Goal: Information Seeking & Learning: Learn about a topic

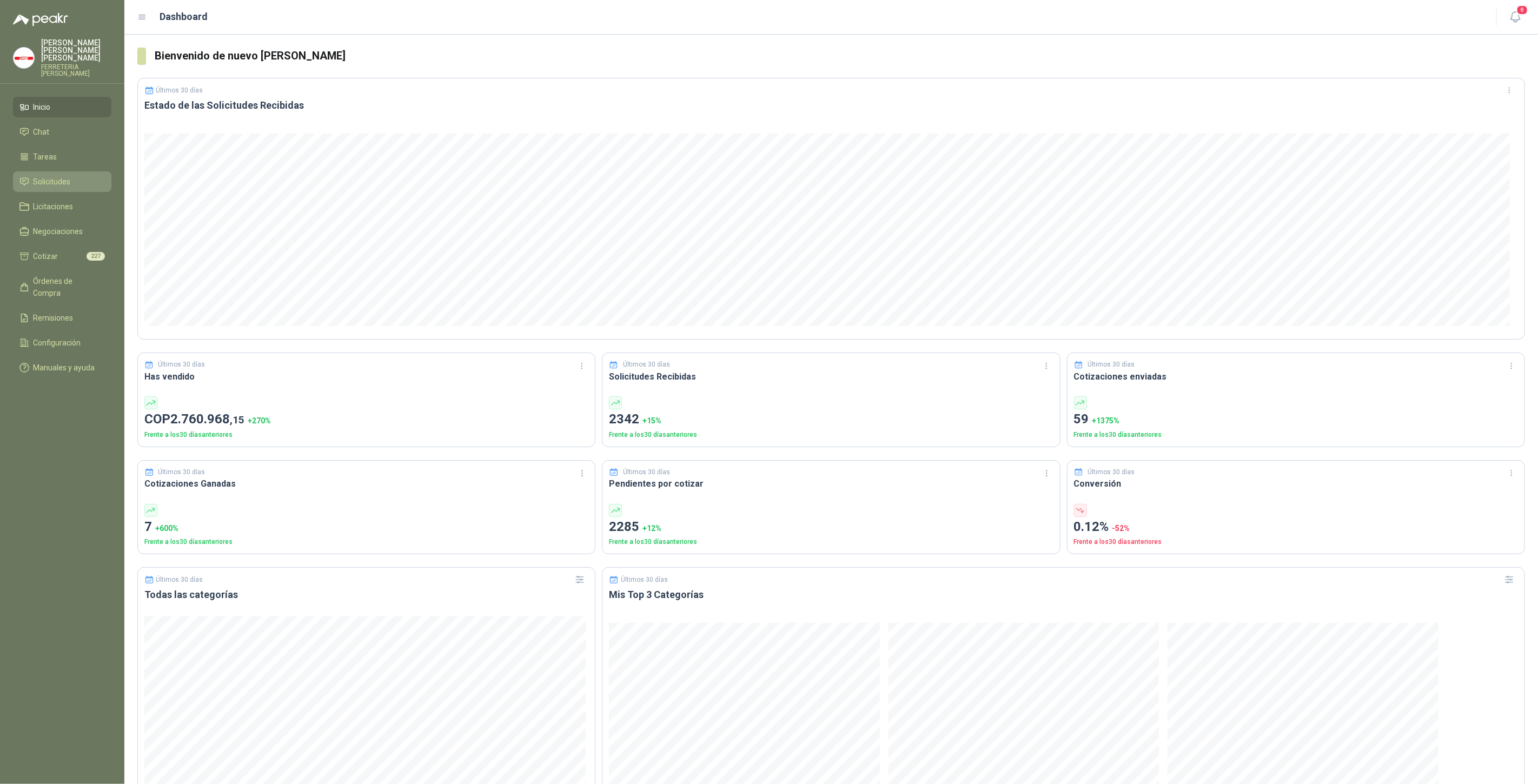
click at [58, 175] on span "Solicitudes" at bounding box center [52, 181] width 37 height 12
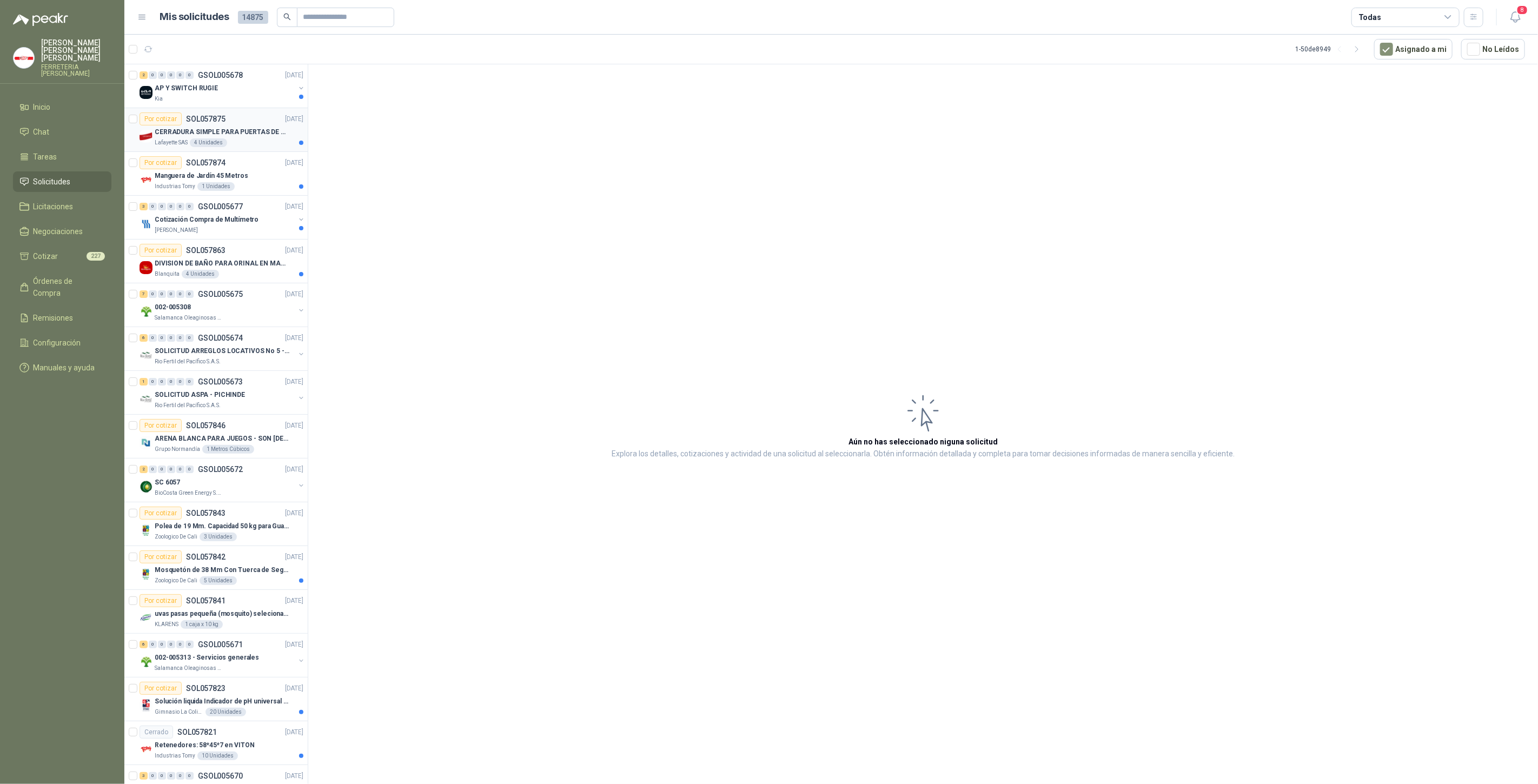
click at [216, 131] on p "CERRADURA SIMPLE PARA PUERTAS DE VIDRIO" at bounding box center [222, 132] width 135 height 10
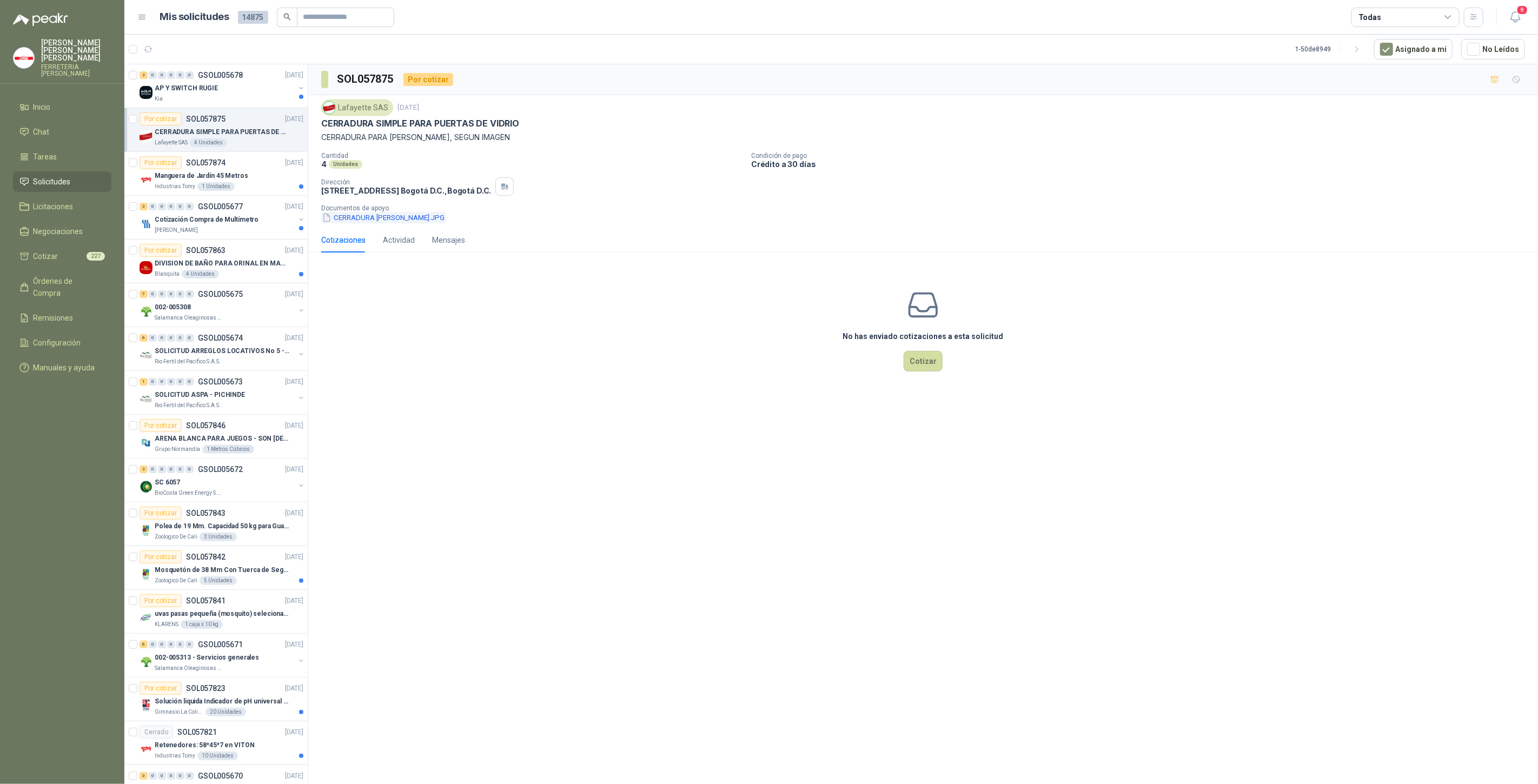
click at [362, 216] on button "CERRADURA [PERSON_NAME].JPG" at bounding box center [383, 217] width 124 height 11
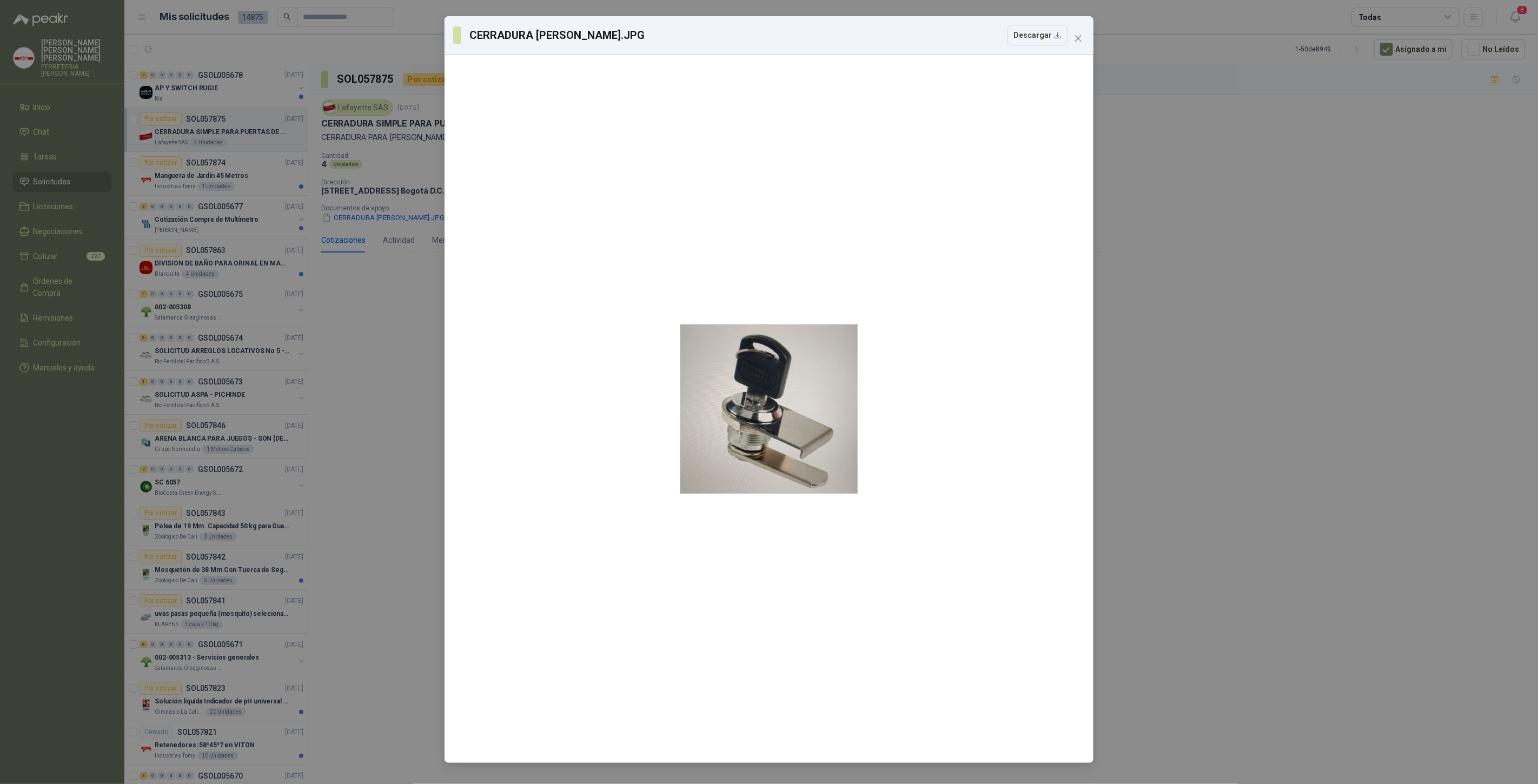
click at [1077, 41] on icon "close" at bounding box center [1078, 38] width 9 height 9
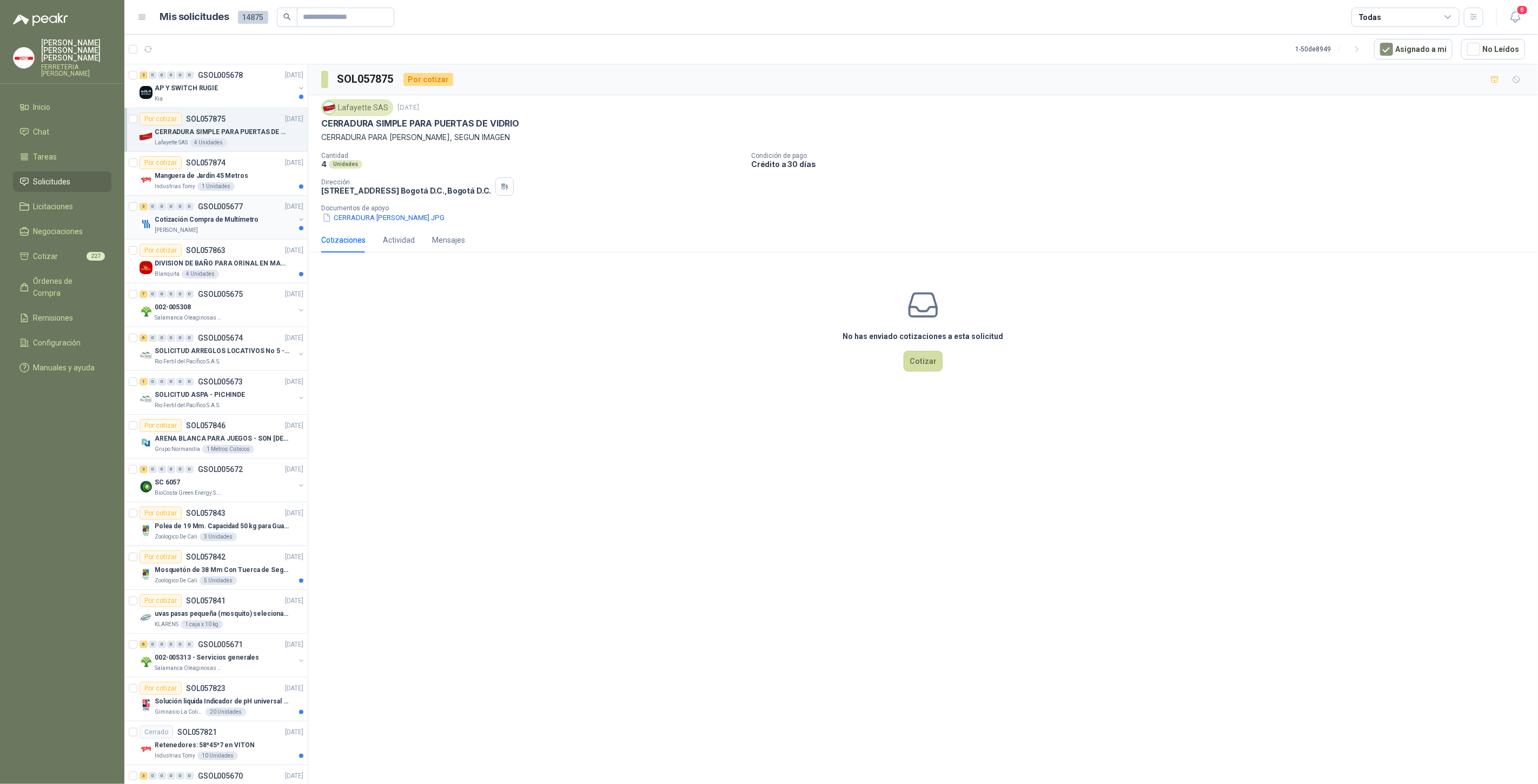
click at [217, 227] on div "[PERSON_NAME]" at bounding box center [225, 230] width 140 height 9
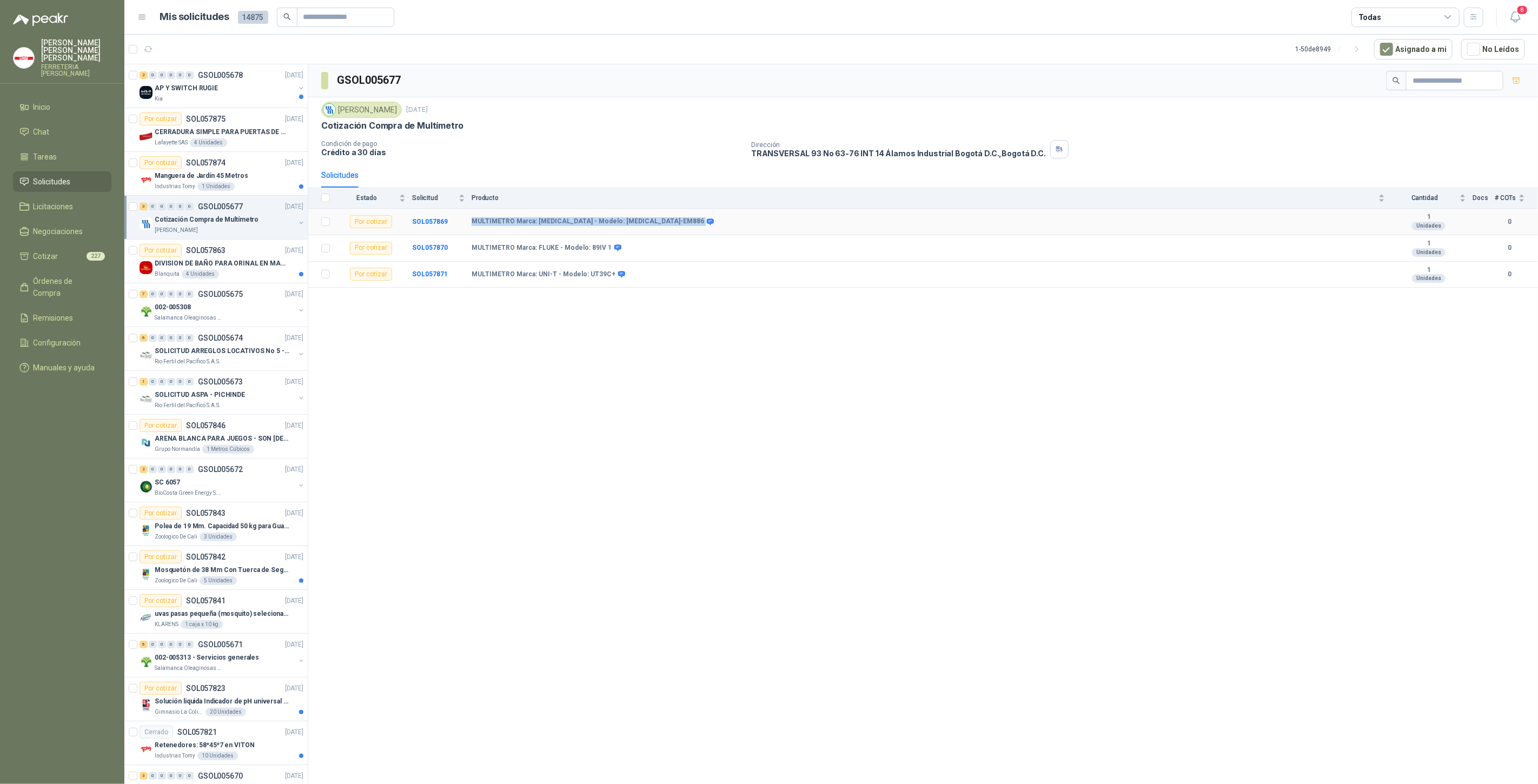
drag, startPoint x: 469, startPoint y: 221, endPoint x: 635, endPoint y: 220, distance: 166.0
click at [635, 220] on tr "Por cotizar SOL057869 MULTIMETRO Marca: [MEDICAL_DATA] - Modelo: [MEDICAL_DATA]…" at bounding box center [923, 222] width 1230 height 27
copy tr "MULTIMETRO Marca: [MEDICAL_DATA] - Modelo: [MEDICAL_DATA]-EM886"
drag, startPoint x: 471, startPoint y: 249, endPoint x: 495, endPoint y: 389, distance: 142.0
click at [628, 247] on tr "Por cotizar SOL057870 MULTIMETRO Marca: FLUKE - Modelo: 89IV 1 1 Unidades 0" at bounding box center [923, 248] width 1230 height 27
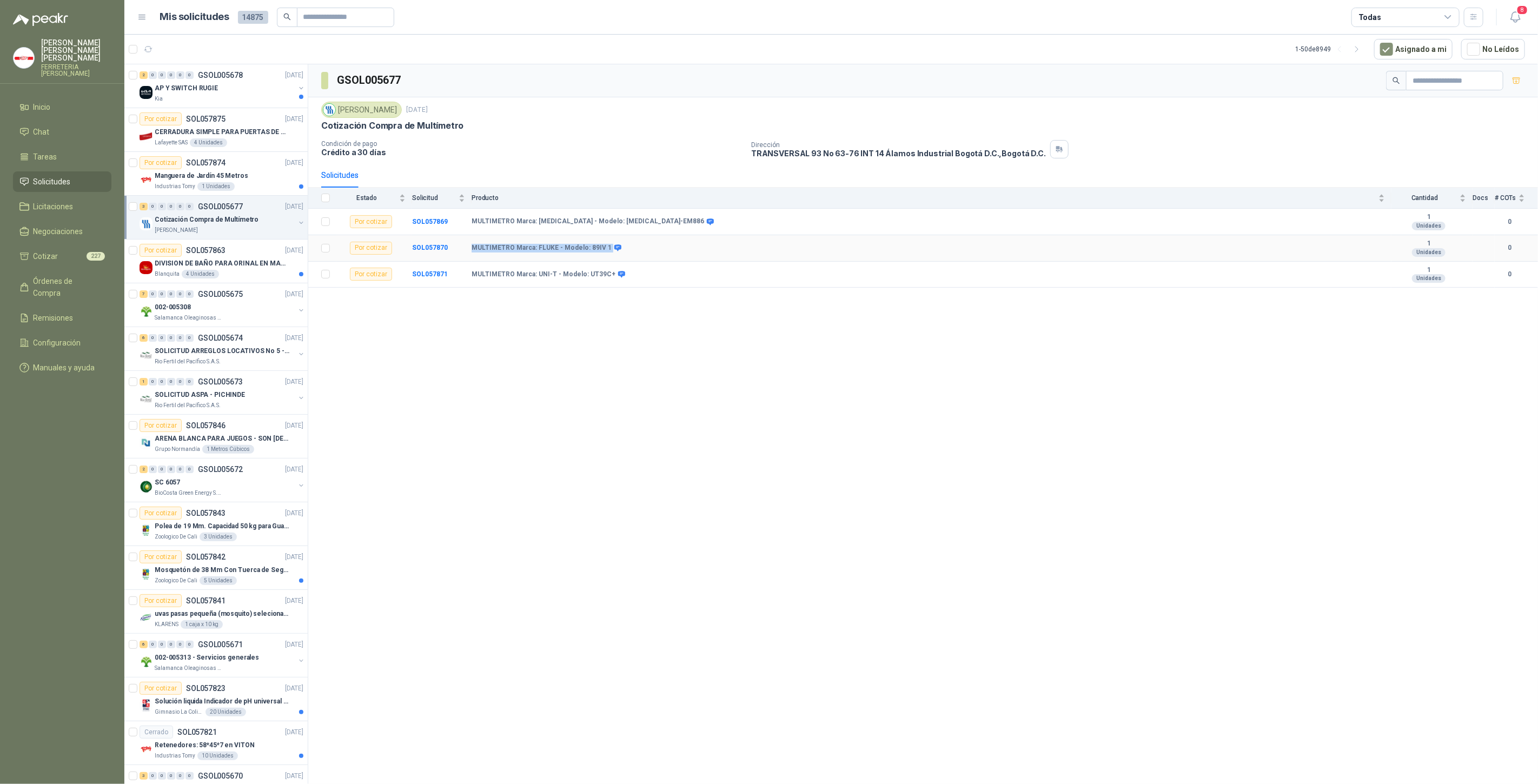
copy tr "MULTIMETRO Marca: FLUKE - Modelo: 89IV 1"
drag, startPoint x: 473, startPoint y: 274, endPoint x: 611, endPoint y: 277, distance: 138.0
click at [611, 277] on div "MULTIMETRO Marca: UNI-T - Modelo: UT39C+" at bounding box center [548, 274] width 152 height 9
copy div "MULTIMETRO Marca: UNI-T - Modelo: UT39C+"
drag, startPoint x: 473, startPoint y: 220, endPoint x: 617, endPoint y: 222, distance: 144.0
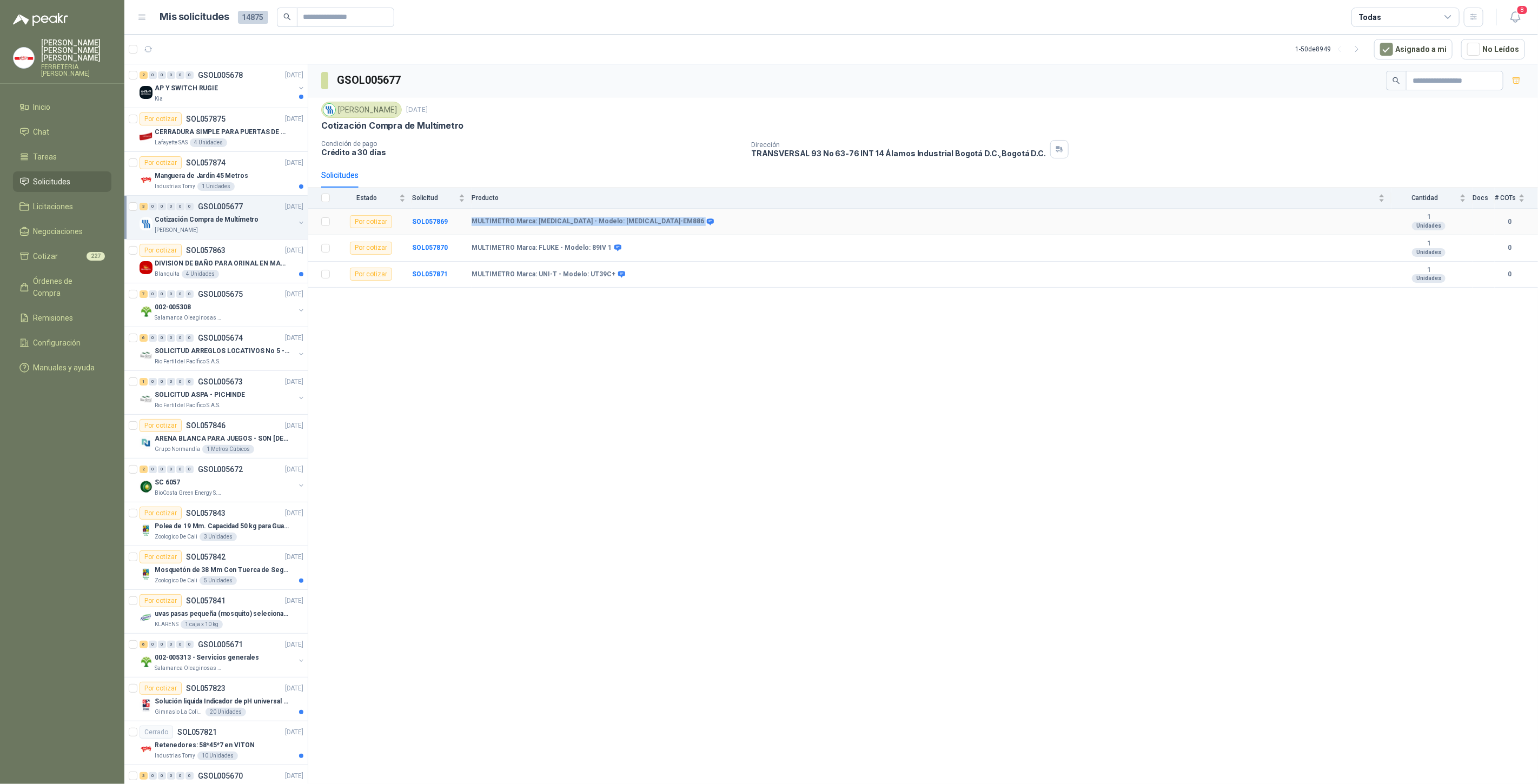
click at [617, 222] on div "MULTIMETRO Marca: [MEDICAL_DATA] - Modelo: [MEDICAL_DATA]-EM886" at bounding box center [592, 221] width 241 height 9
copy div "MULTIMETRO Marca: [MEDICAL_DATA] - Modelo: [MEDICAL_DATA]-EM886"
click at [627, 371] on div "GSOL005677 Fresenius Kabi [DATE] Cotización Compra de Multímetro Condición de p…" at bounding box center [923, 426] width 1230 height 724
click at [224, 334] on p "GSOL005674" at bounding box center [221, 338] width 45 height 7
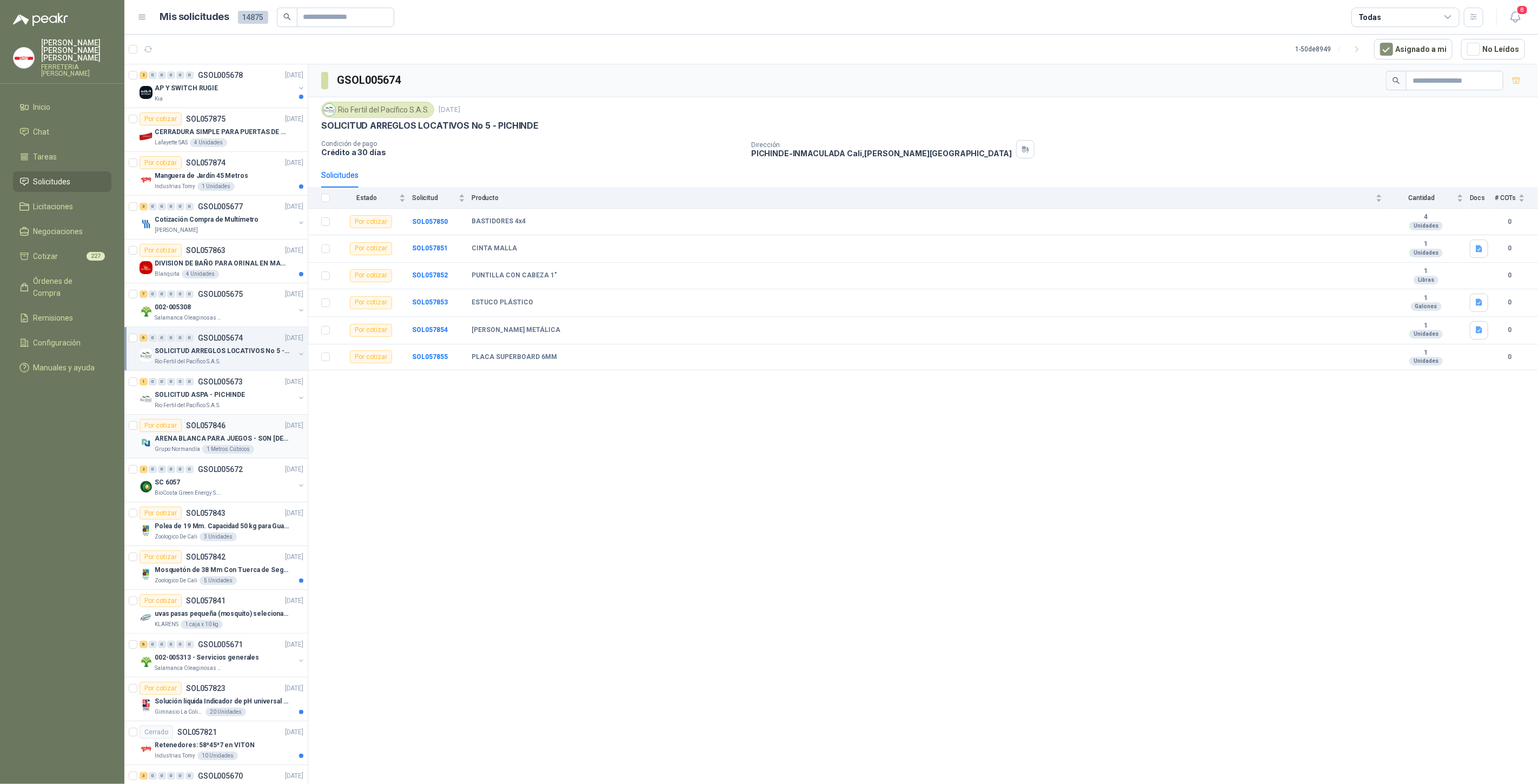
click at [213, 428] on p "SOL057846" at bounding box center [205, 425] width 39 height 7
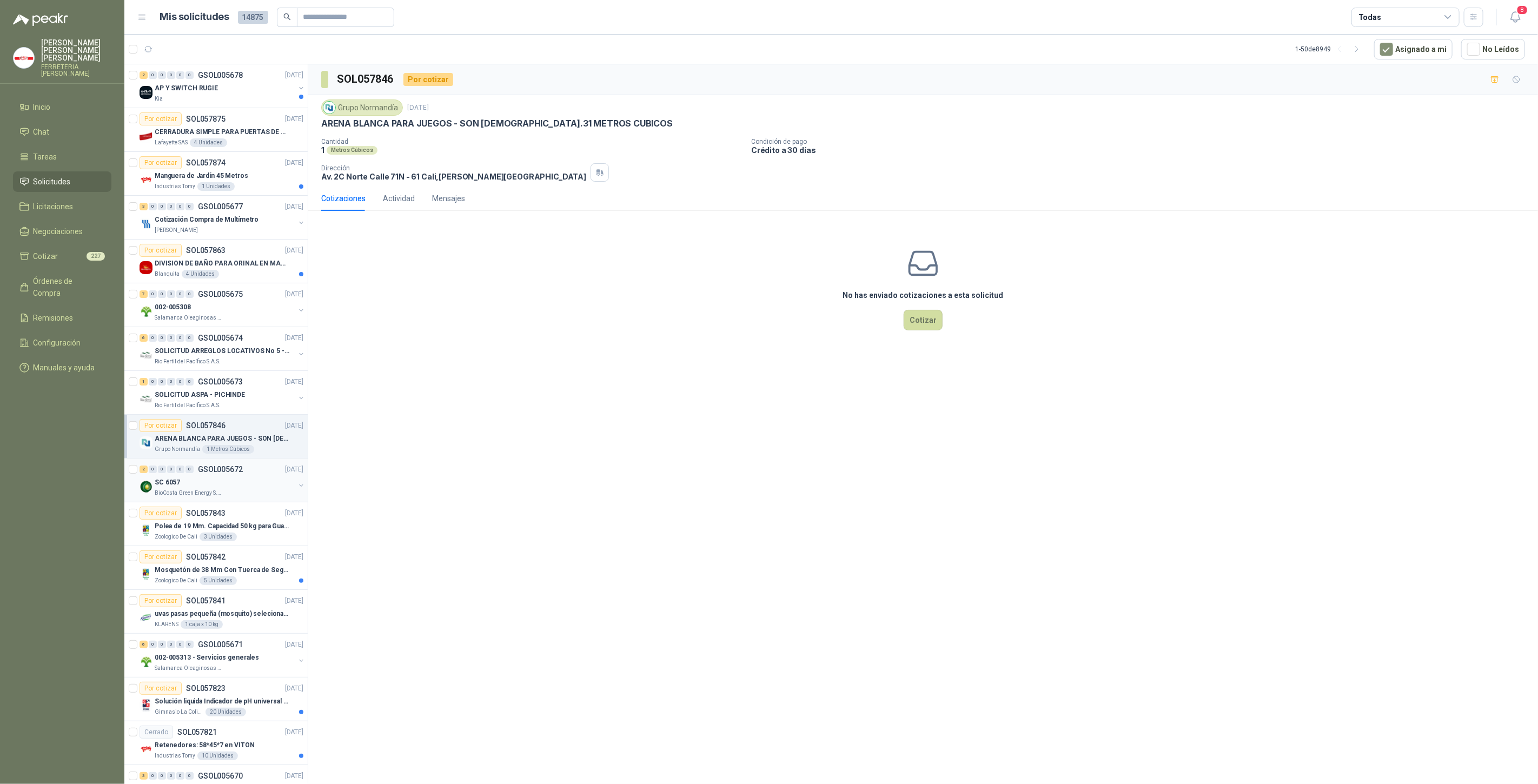
click at [201, 489] on p "BioCosta Green Energy S.A.S" at bounding box center [189, 493] width 68 height 9
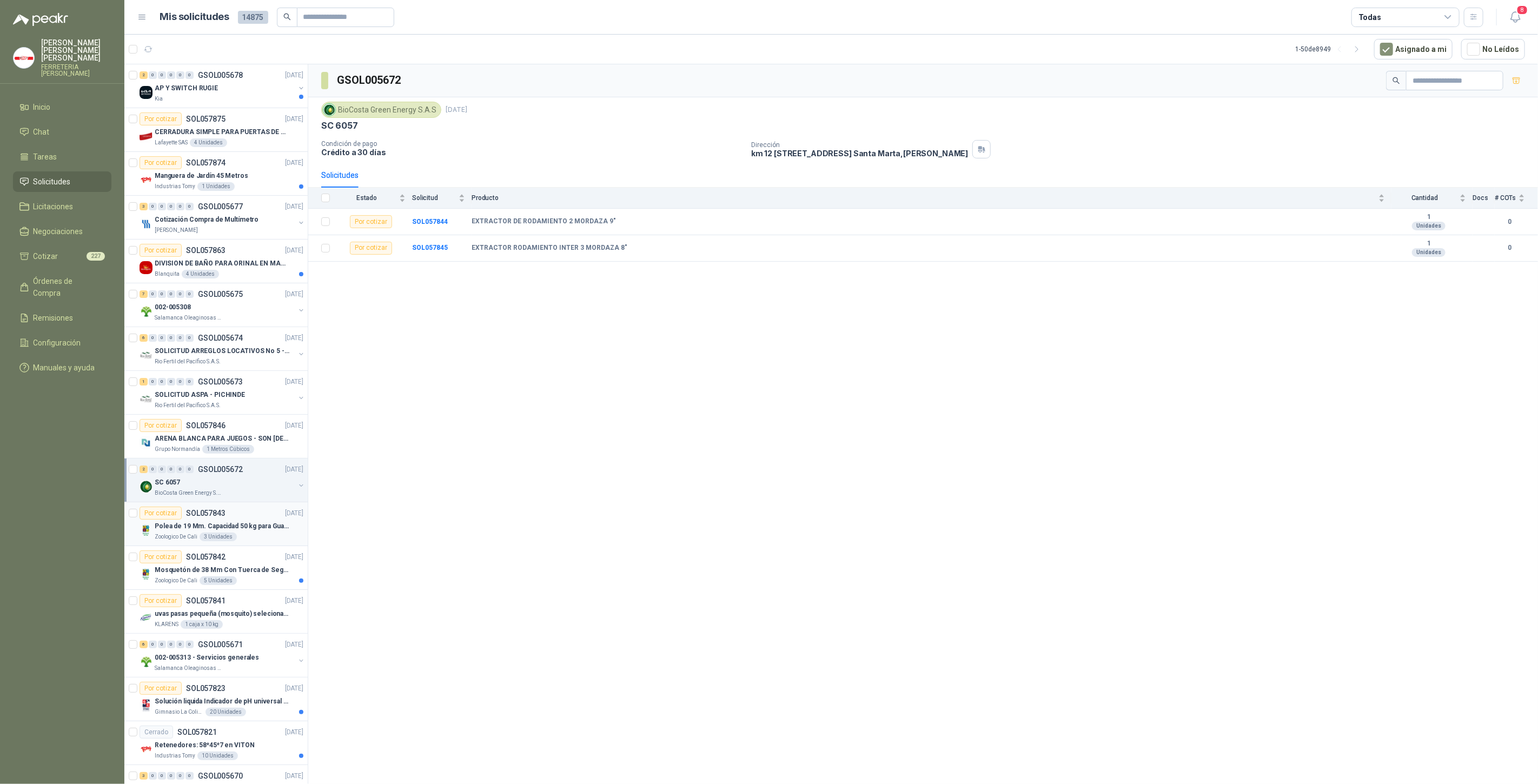
click at [209, 521] on p "Polea de 19 Mm. Capacidad 50 kg para Guaya. Cable O [GEOGRAPHIC_DATA]" at bounding box center [222, 526] width 135 height 10
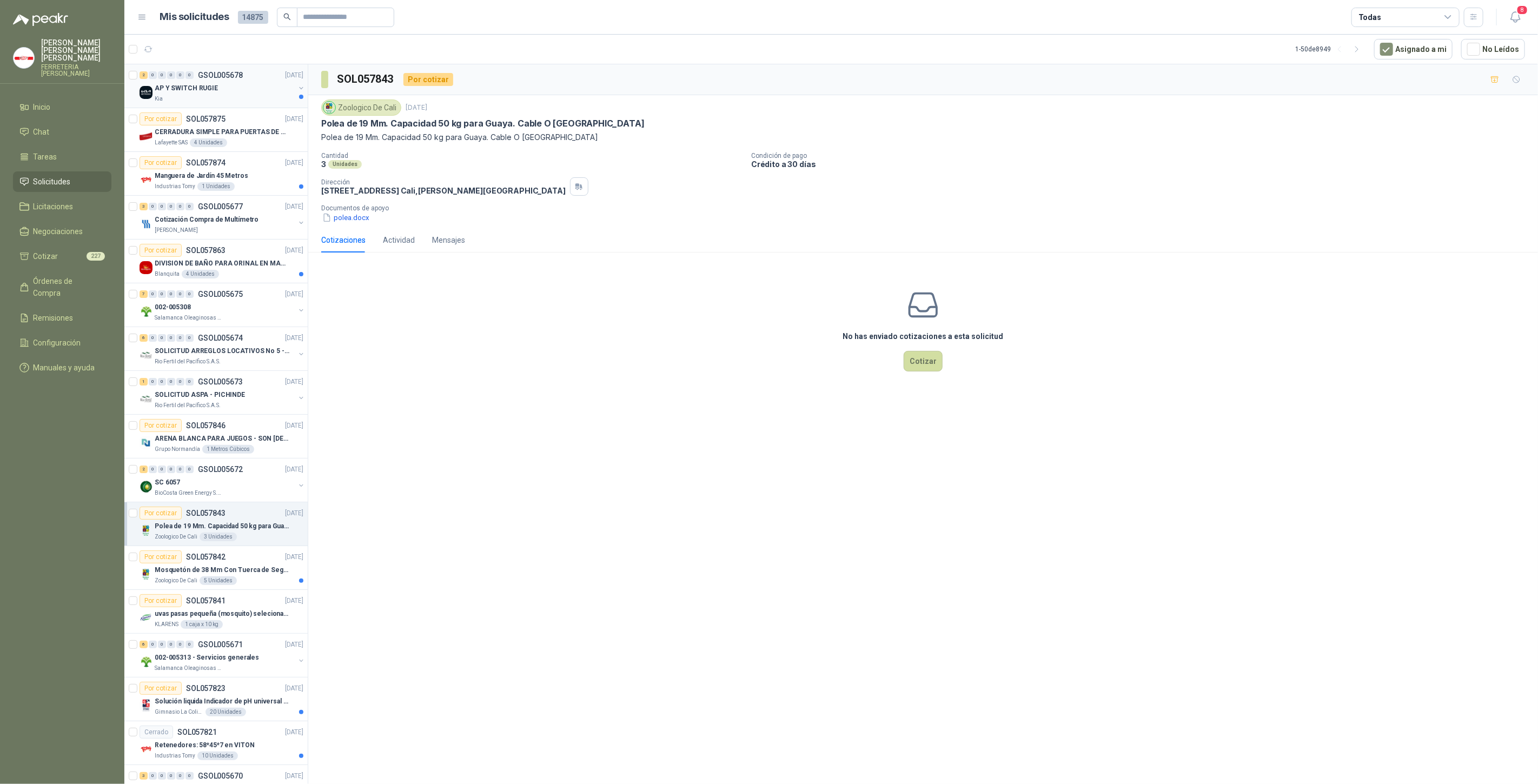
click at [235, 94] on div "Kia" at bounding box center [225, 98] width 140 height 9
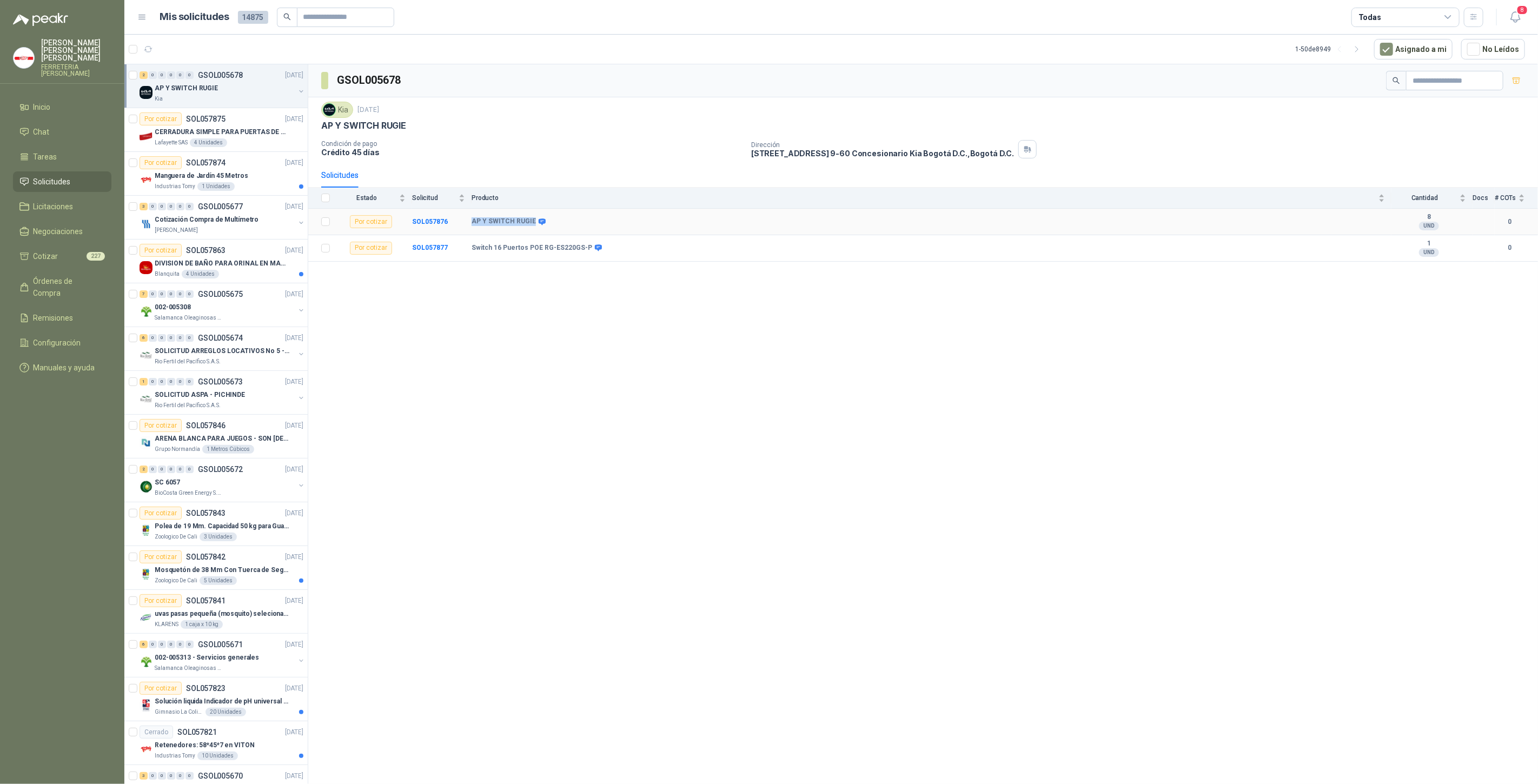
drag, startPoint x: 473, startPoint y: 220, endPoint x: 531, endPoint y: 225, distance: 58.2
click at [531, 225] on td "AP Y SWITCH RUGIE" at bounding box center [932, 222] width 920 height 27
copy b "AP Y SWITCH RUGIE"
